Goal: Task Accomplishment & Management: Complete application form

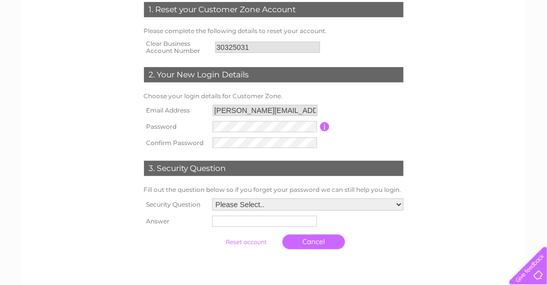
scroll to position [102, 0]
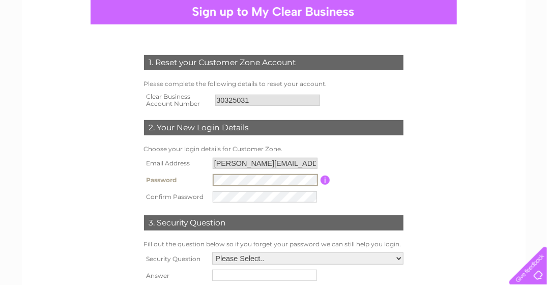
click at [324, 181] on input "button" at bounding box center [326, 180] width 10 height 9
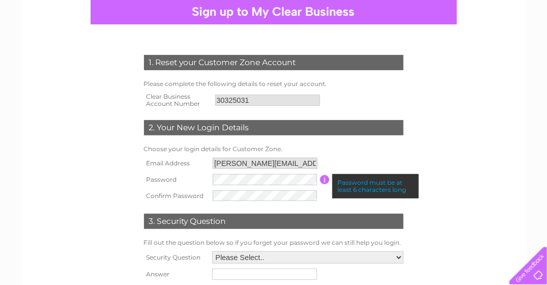
click at [325, 178] on input "button" at bounding box center [325, 179] width 10 height 9
click at [350, 154] on td "Choose your login details for Customer Zone." at bounding box center [273, 149] width 265 height 12
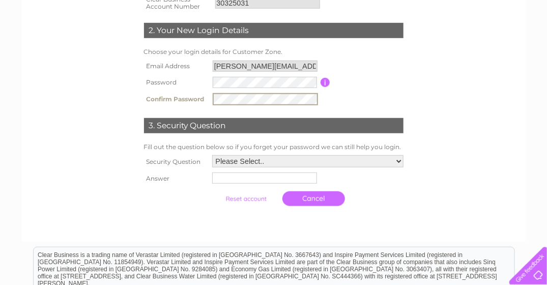
scroll to position [204, 0]
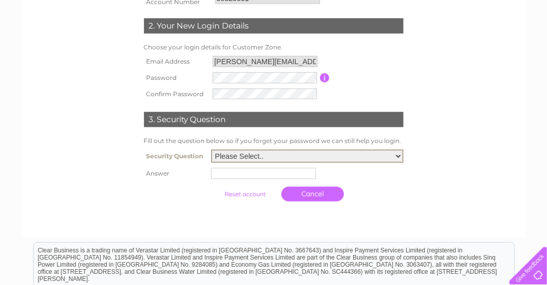
click at [275, 158] on select "Please Select.. In what town or city was your first job? In what town or city d…" at bounding box center [307, 156] width 192 height 13
select select "4"
click at [211, 150] on select "Please Select.. In what town or city was your first job? In what town or city d…" at bounding box center [307, 156] width 192 height 13
click at [230, 172] on input "text" at bounding box center [263, 173] width 105 height 11
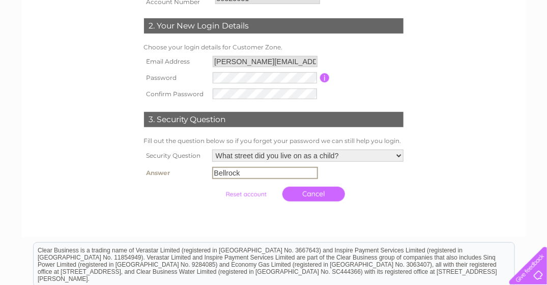
type input "Bellrock"
click at [245, 193] on input "submit" at bounding box center [246, 194] width 63 height 14
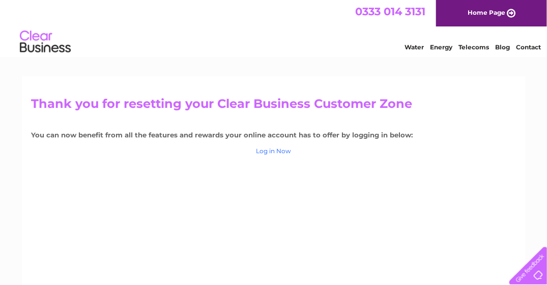
click at [279, 150] on link "Log in Now" at bounding box center [273, 151] width 35 height 8
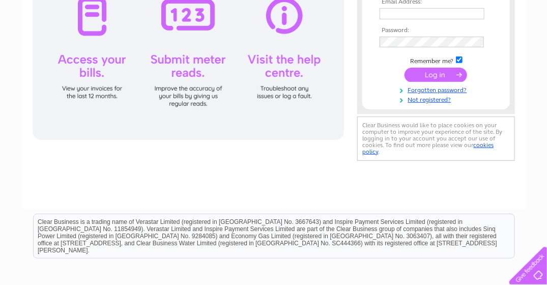
scroll to position [102, 0]
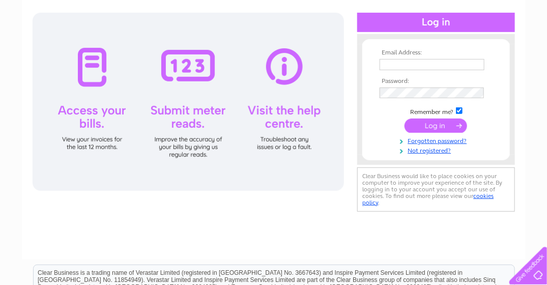
type input "[PERSON_NAME][EMAIL_ADDRESS][PERSON_NAME][DOMAIN_NAME]"
click at [82, 120] on div at bounding box center [188, 102] width 311 height 178
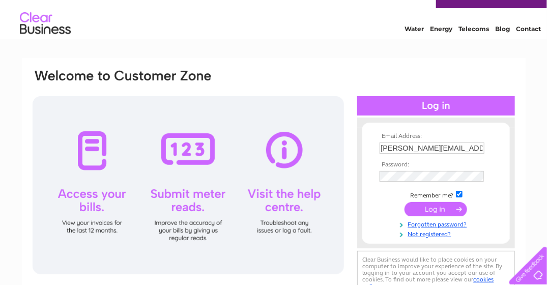
scroll to position [0, 0]
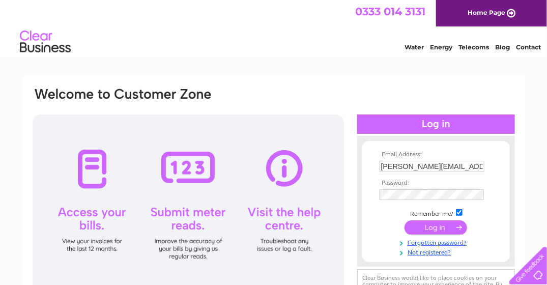
click at [410, 46] on link "Water" at bounding box center [413, 47] width 19 height 8
